Goal: Information Seeking & Learning: Learn about a topic

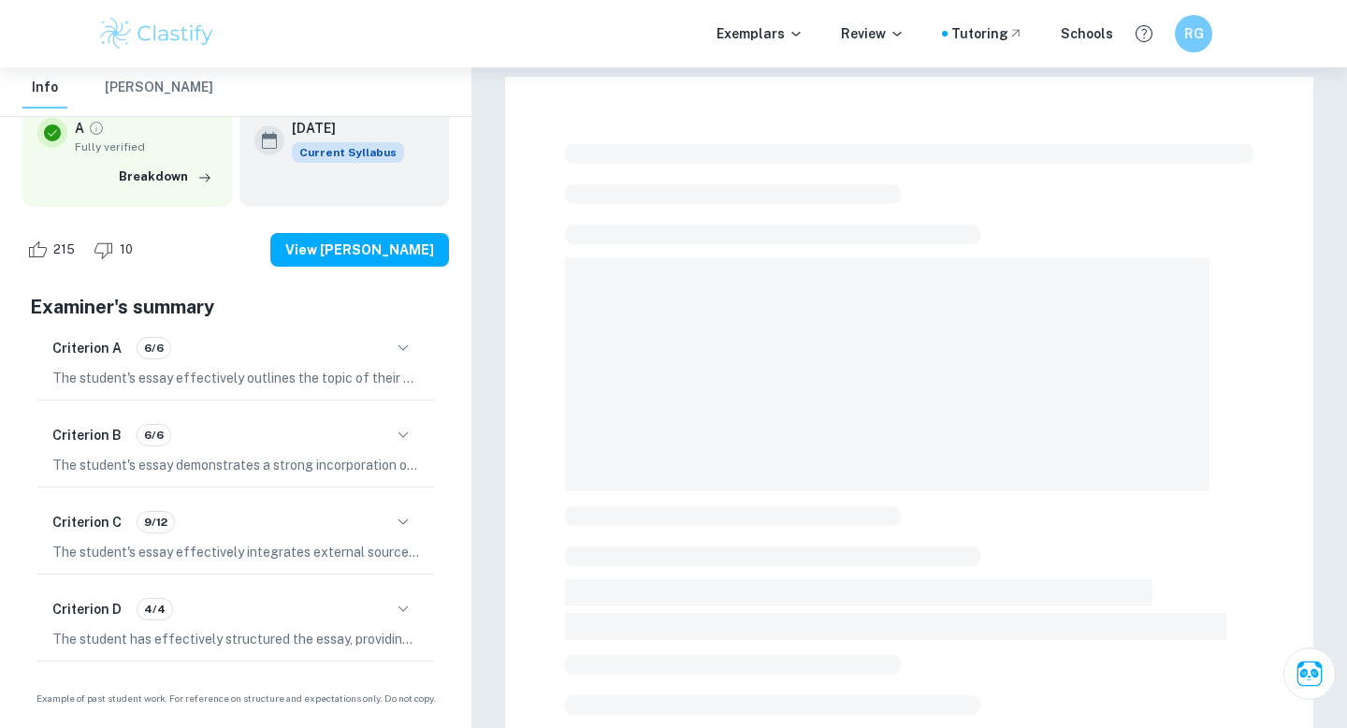
scroll to position [130, 0]
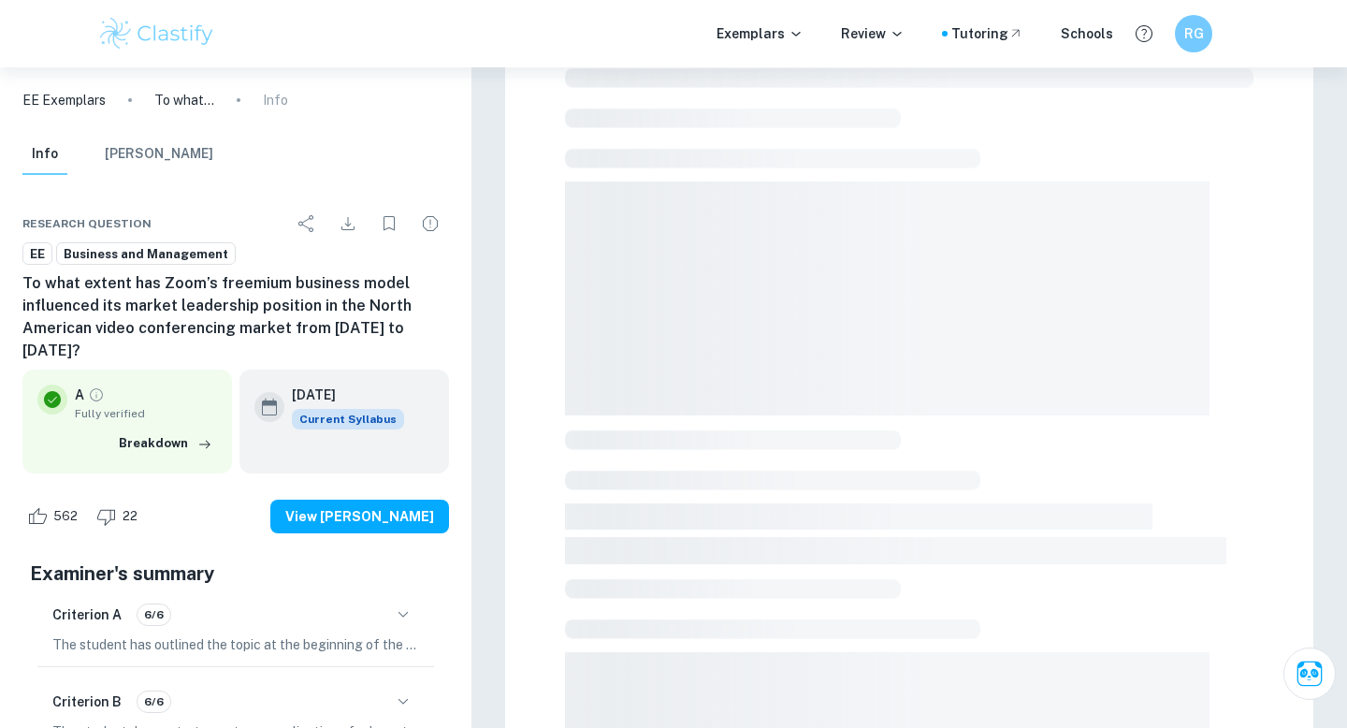
scroll to position [8, 0]
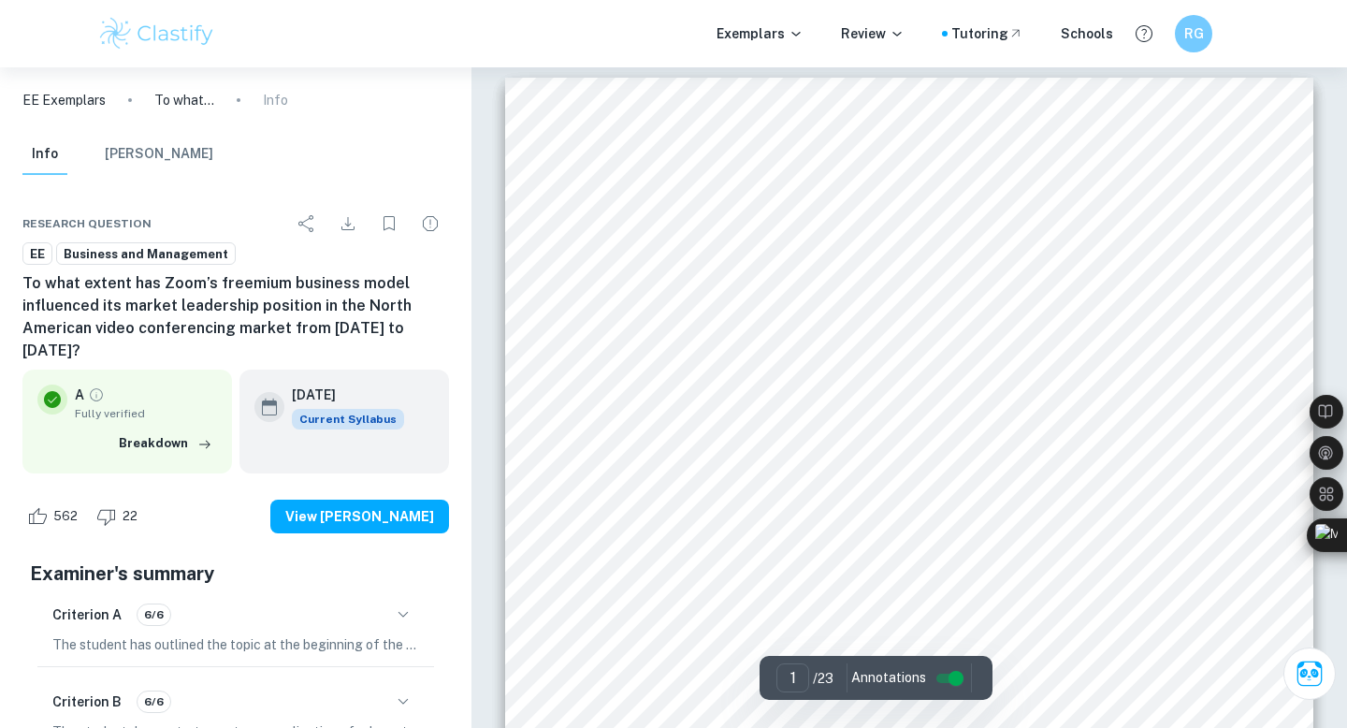
type input "2"
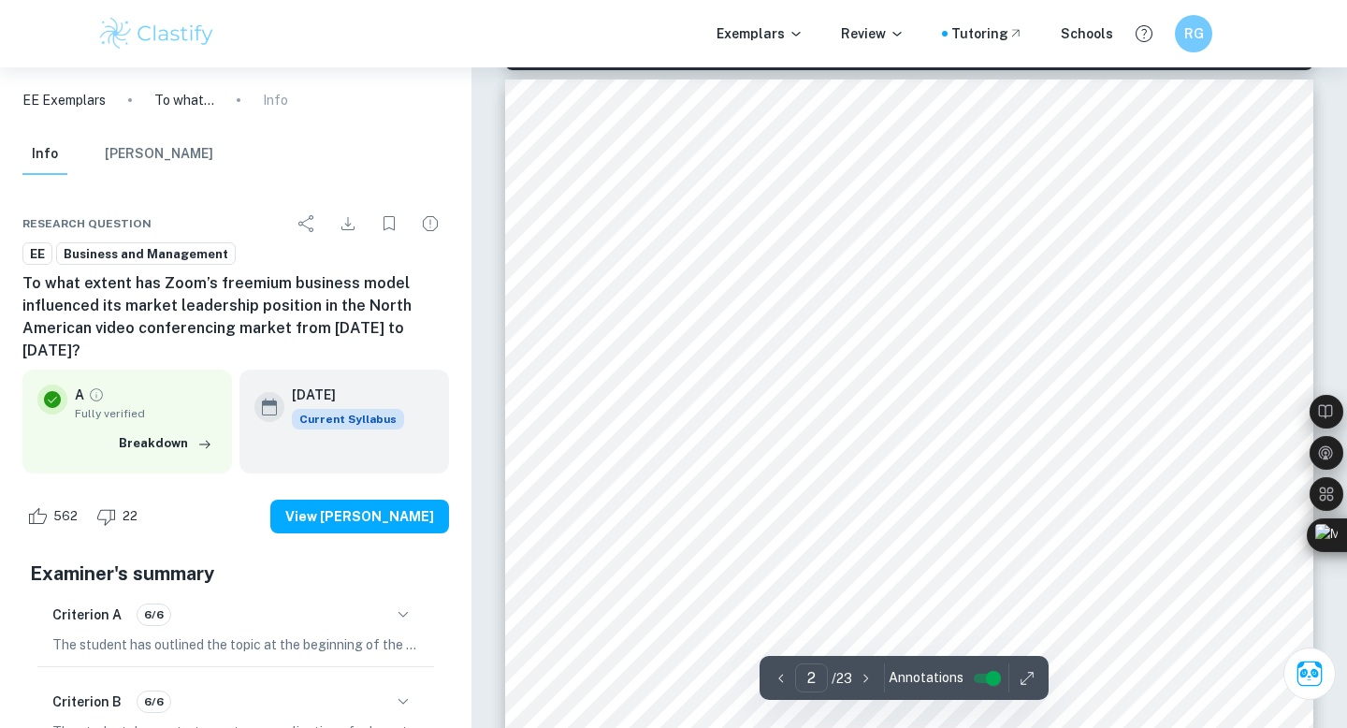
scroll to position [1202, 0]
